Goal: Task Accomplishment & Management: Complete application form

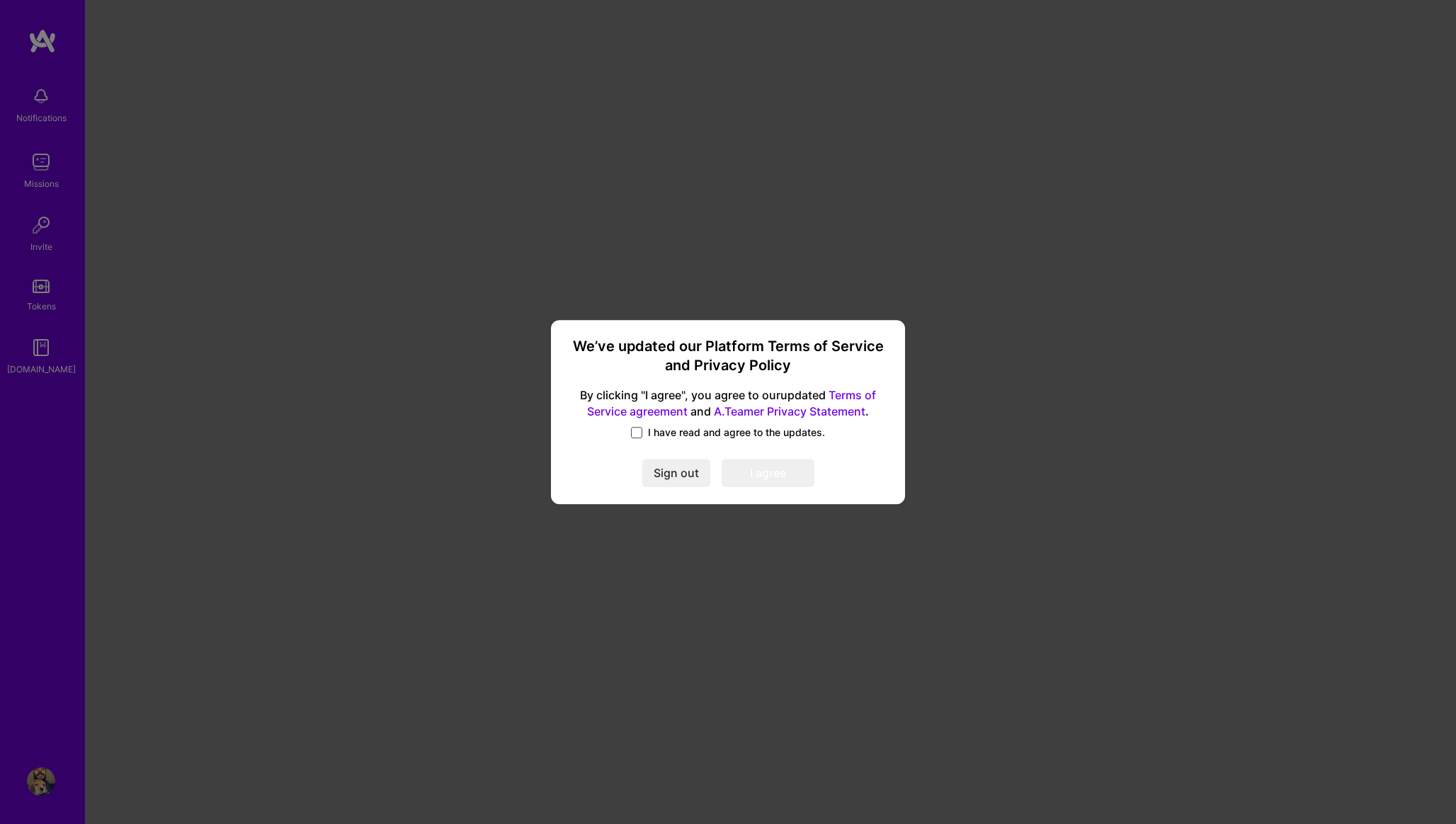
click at [642, 433] on span at bounding box center [637, 433] width 11 height 11
click at [0, 0] on input "I have read and agree to the updates." at bounding box center [0, 0] width 0 height 0
click at [787, 476] on button "I agree" at bounding box center [768, 473] width 93 height 28
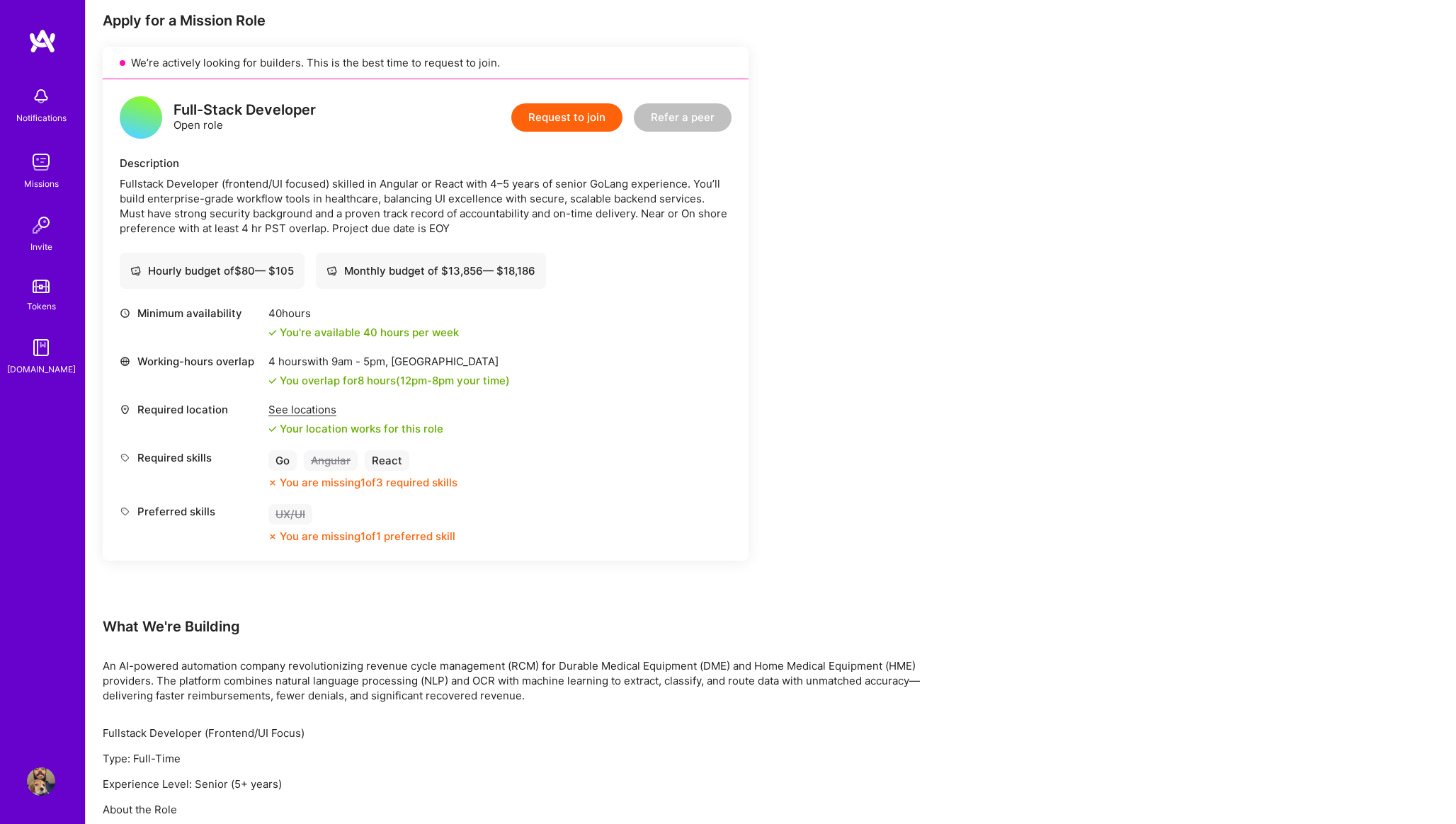
scroll to position [287, 0]
click at [581, 123] on button "Request to join" at bounding box center [567, 115] width 111 height 28
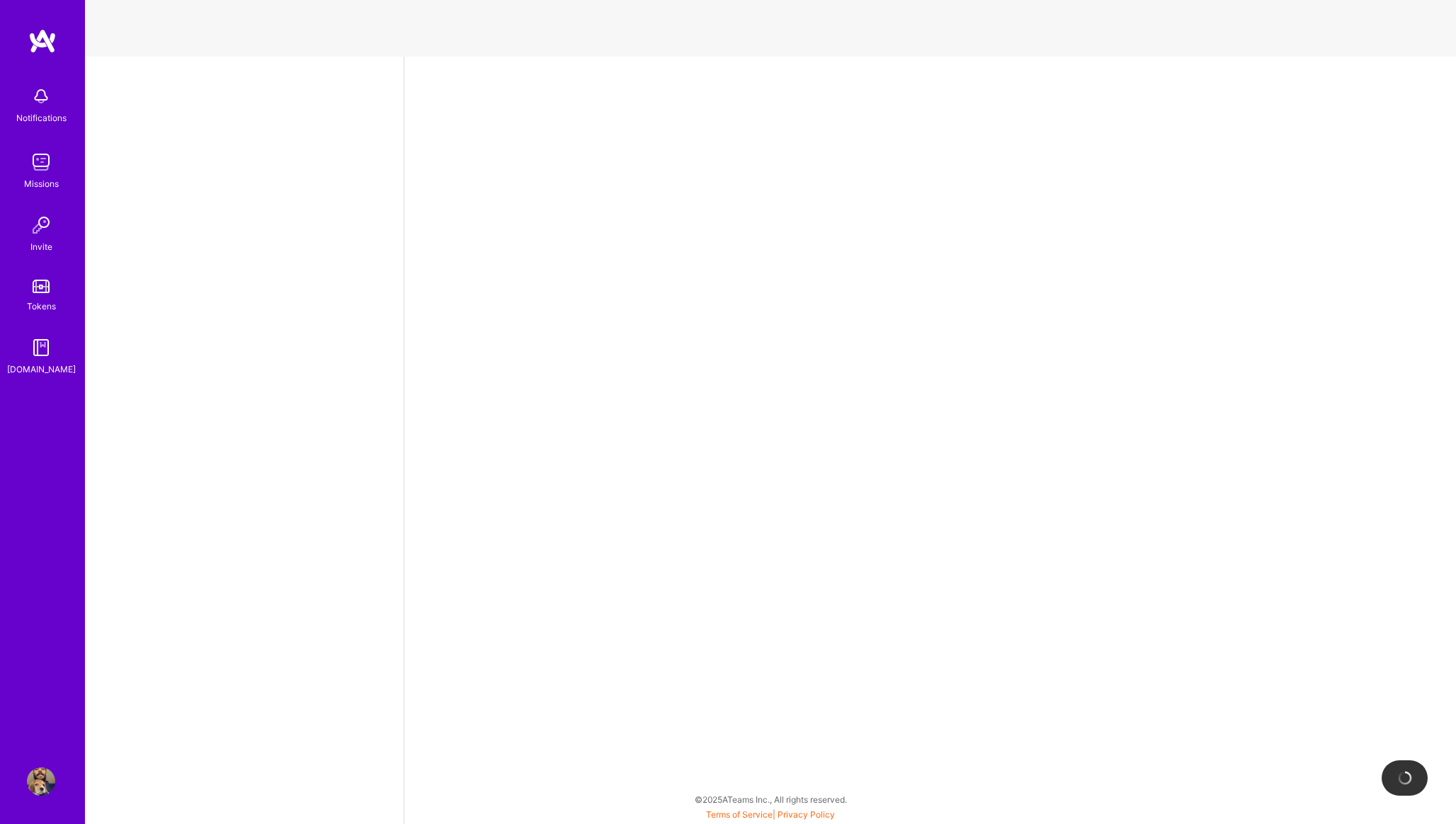
select select "CA"
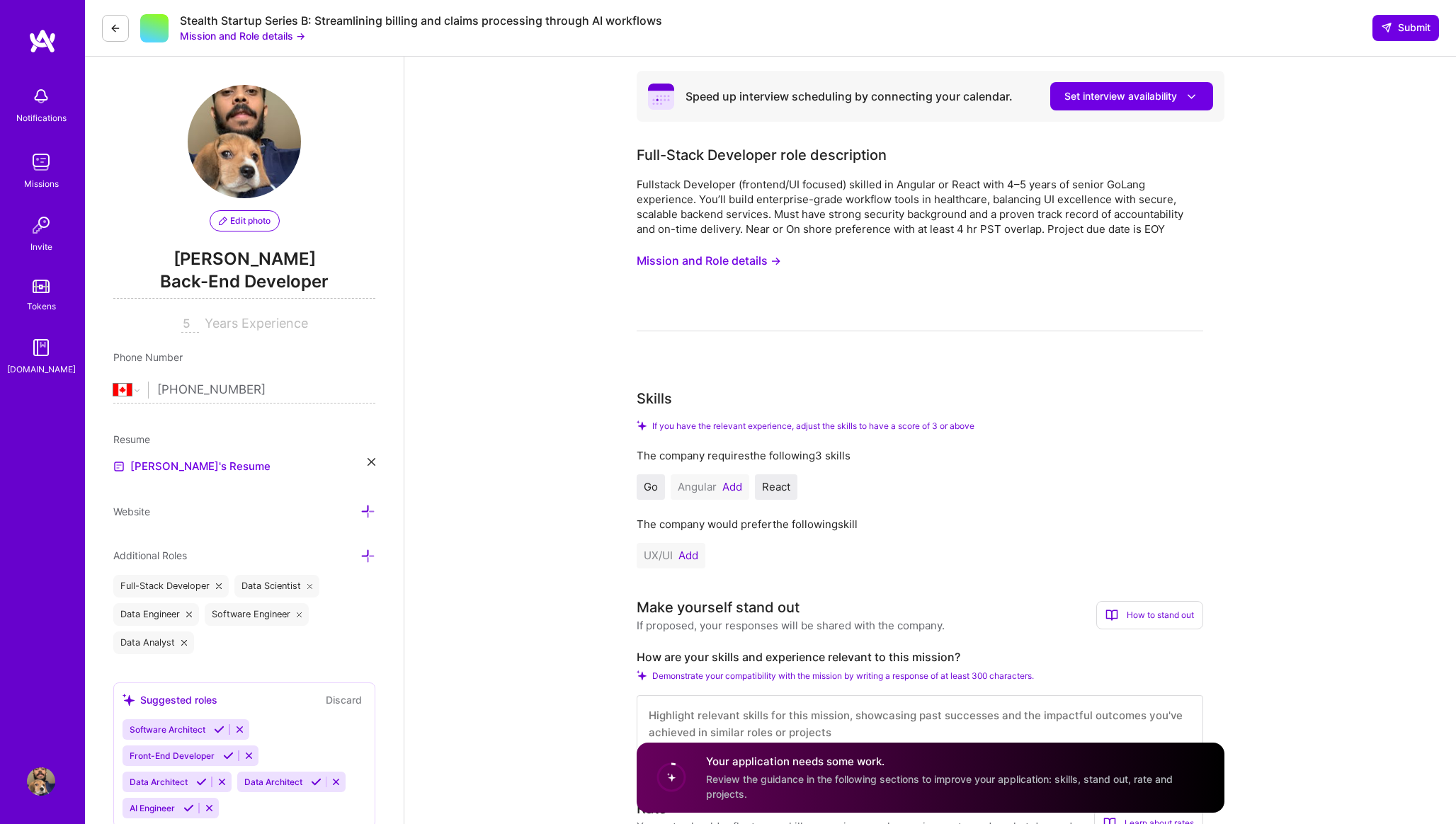
click at [42, 169] on img at bounding box center [41, 162] width 28 height 28
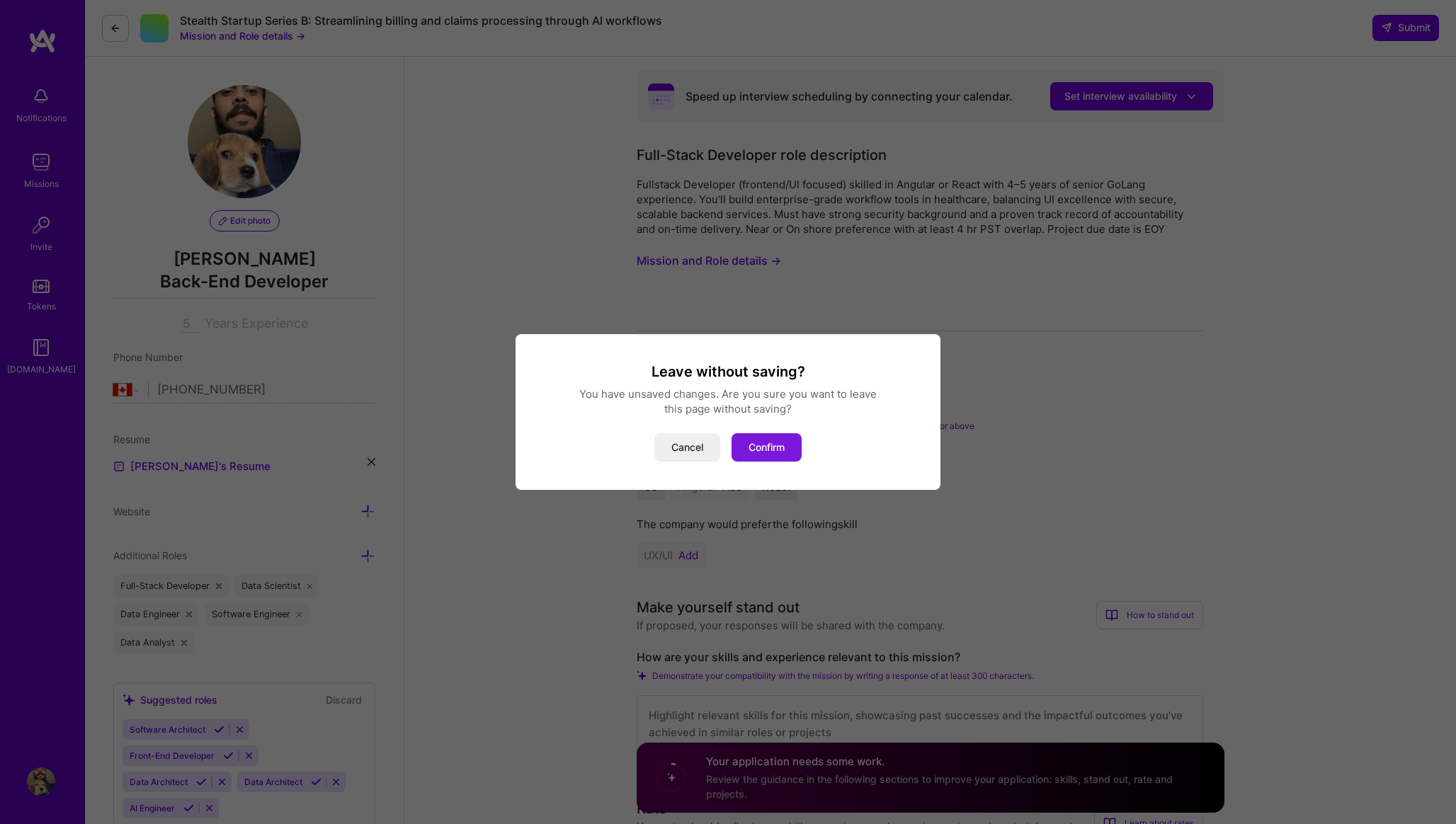
click at [788, 453] on button "Confirm" at bounding box center [766, 448] width 70 height 28
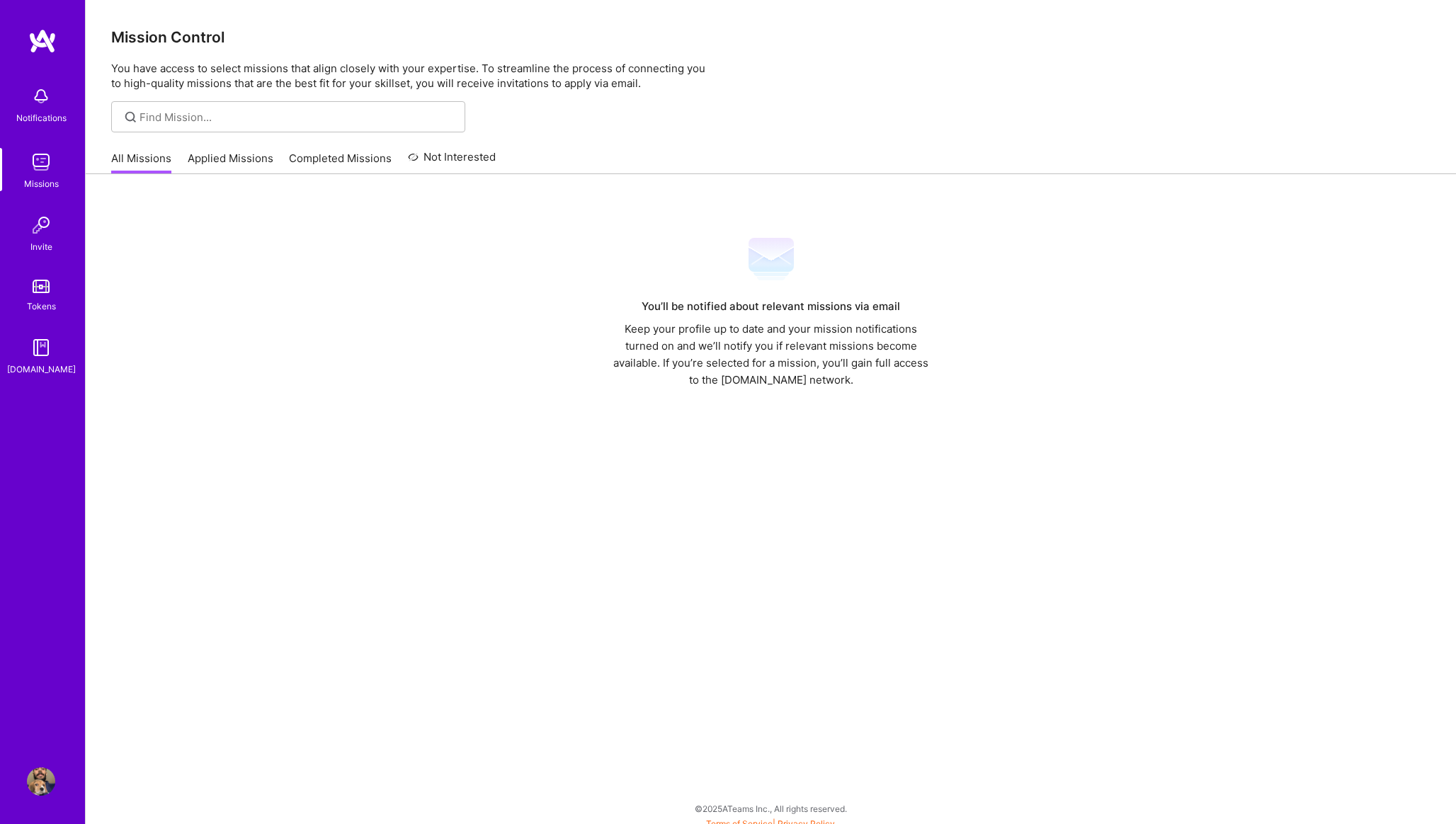
click at [221, 169] on link "Applied Missions" at bounding box center [230, 162] width 85 height 24
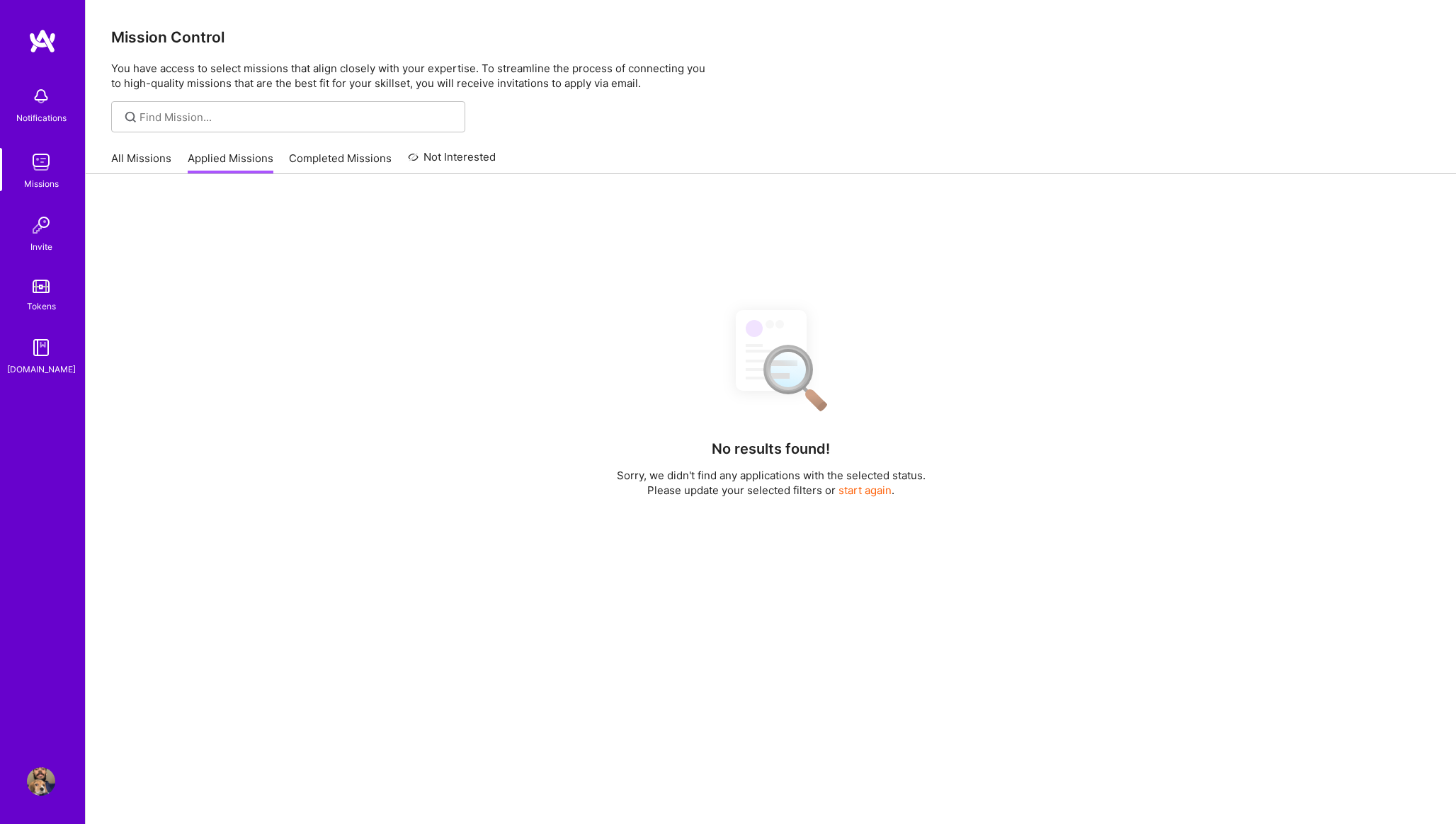
click at [340, 154] on link "Completed Missions" at bounding box center [340, 162] width 103 height 24
click at [153, 151] on link "All Missions" at bounding box center [141, 162] width 60 height 24
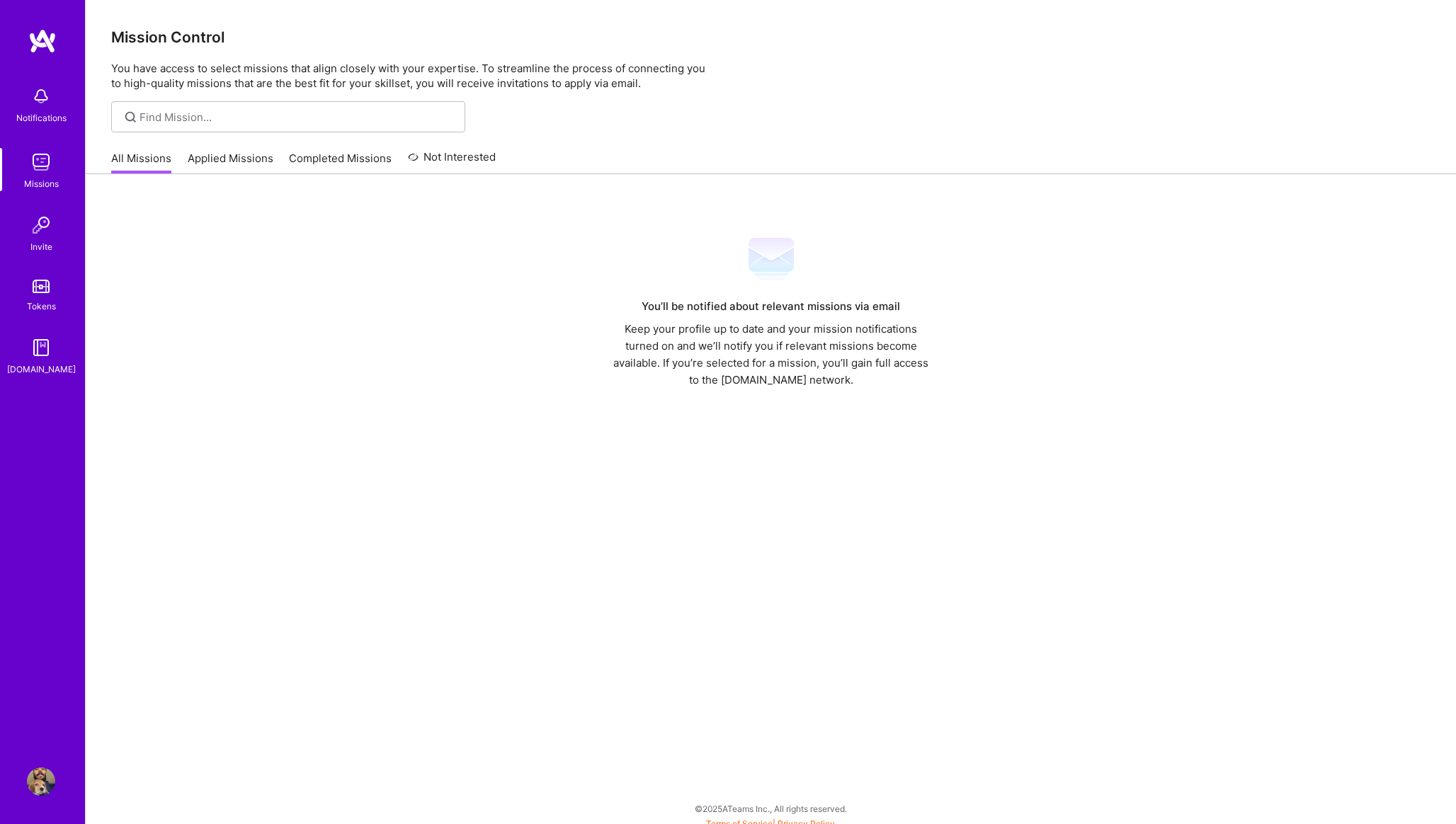
click at [44, 112] on div "Notifications" at bounding box center [42, 118] width 50 height 15
click at [45, 245] on div "Invite" at bounding box center [42, 246] width 22 height 15
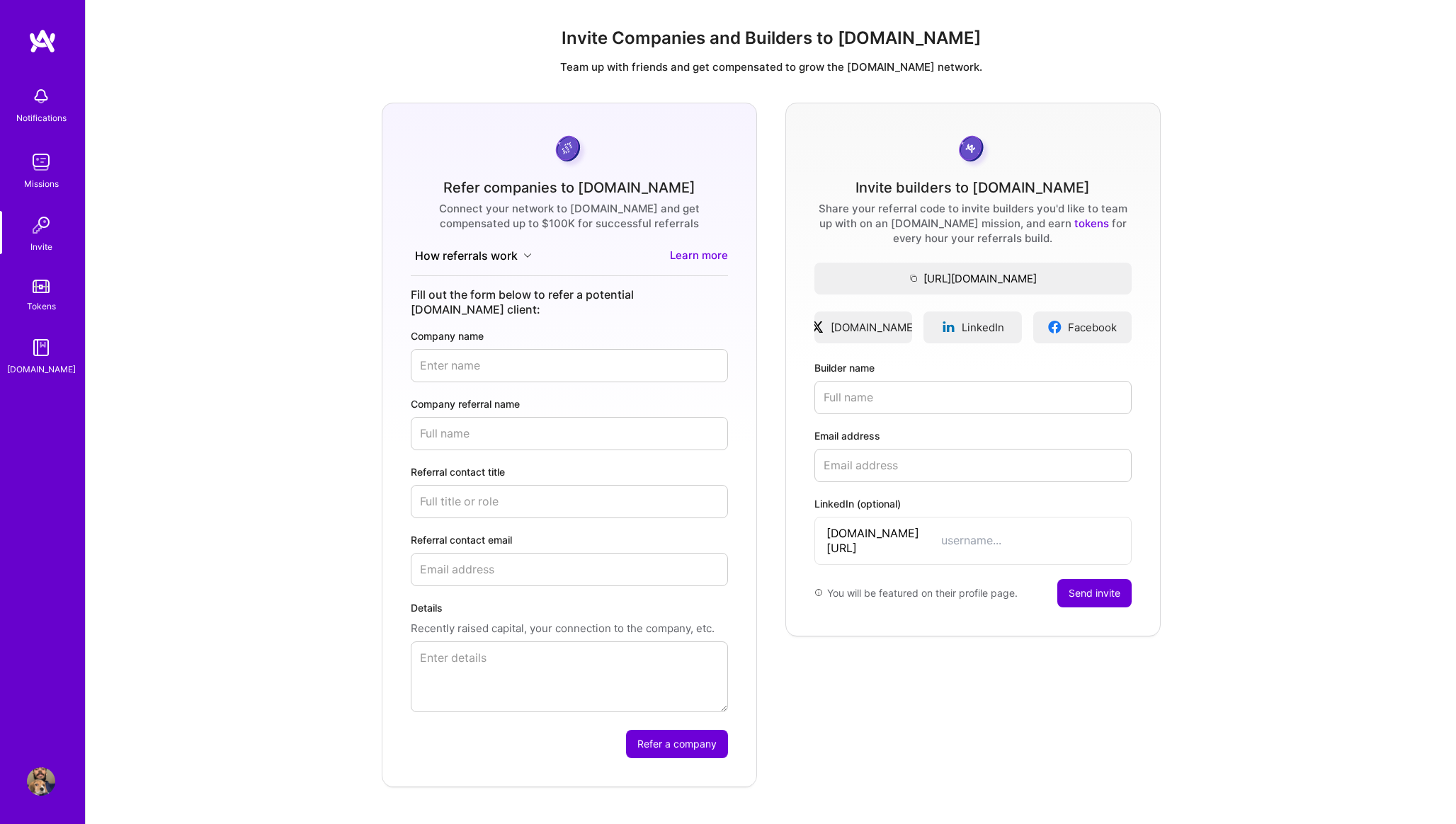
click at [47, 36] on img at bounding box center [42, 41] width 28 height 26
